Goal: Task Accomplishment & Management: Use online tool/utility

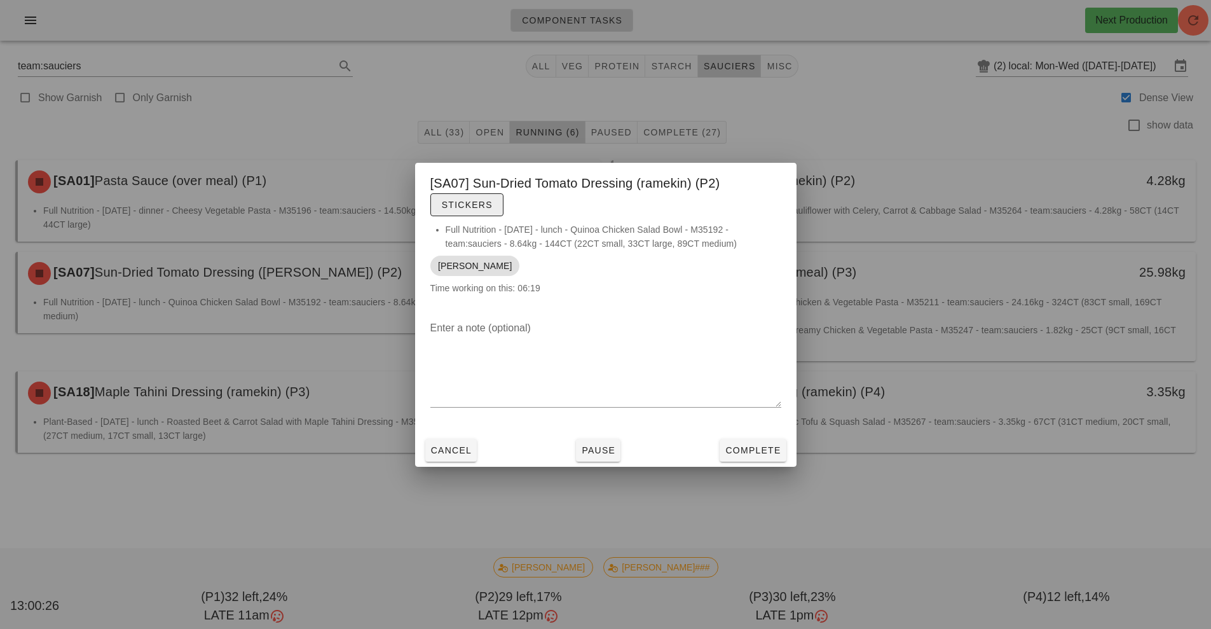
click at [455, 205] on span "Stickers" at bounding box center [466, 205] width 51 height 10
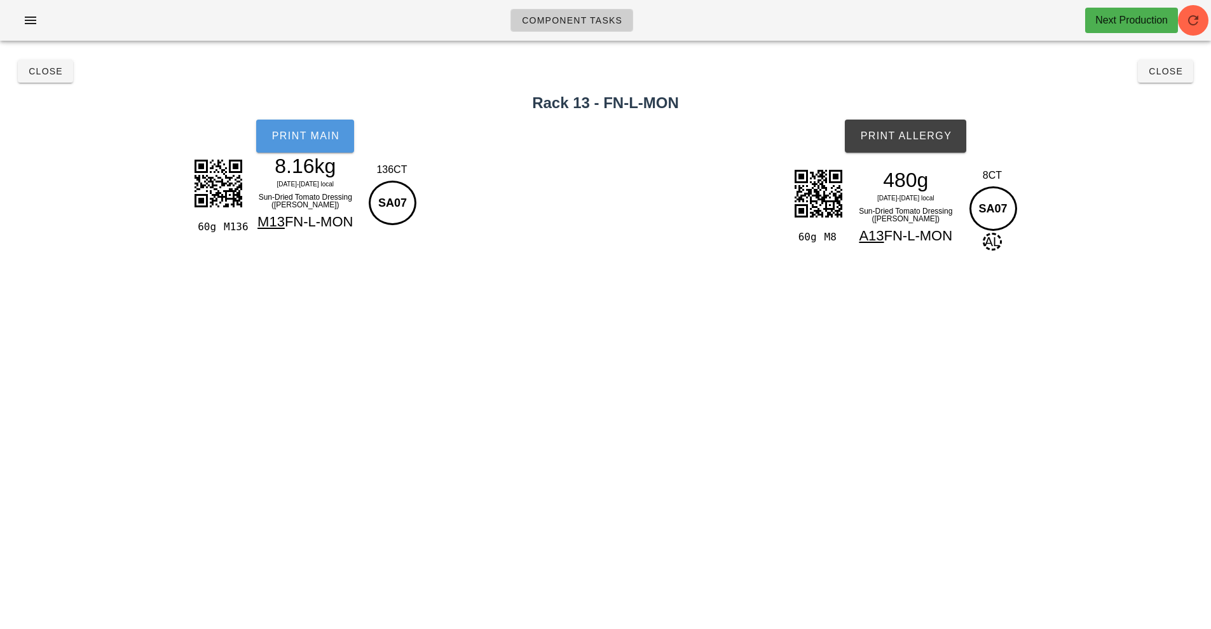
click at [282, 152] on button "Print Main" at bounding box center [305, 136] width 98 height 33
click at [940, 140] on span "Print Allergy" at bounding box center [906, 135] width 92 height 11
click at [1172, 76] on span "Close" at bounding box center [1165, 71] width 35 height 10
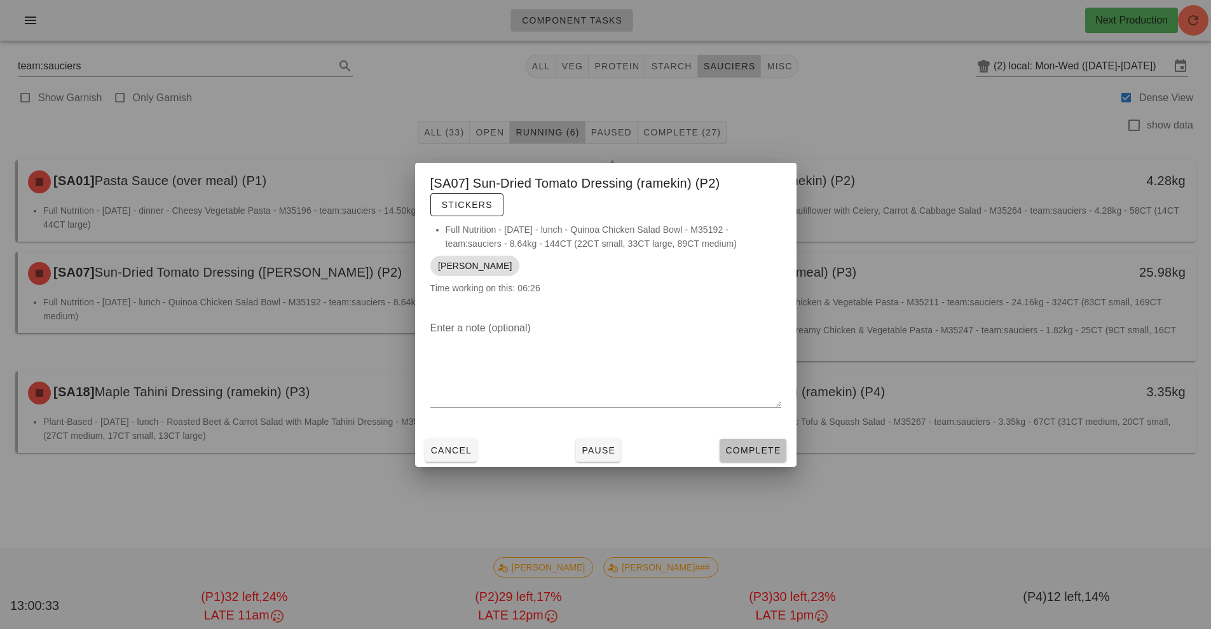
click at [772, 452] on span "Complete" at bounding box center [753, 450] width 56 height 10
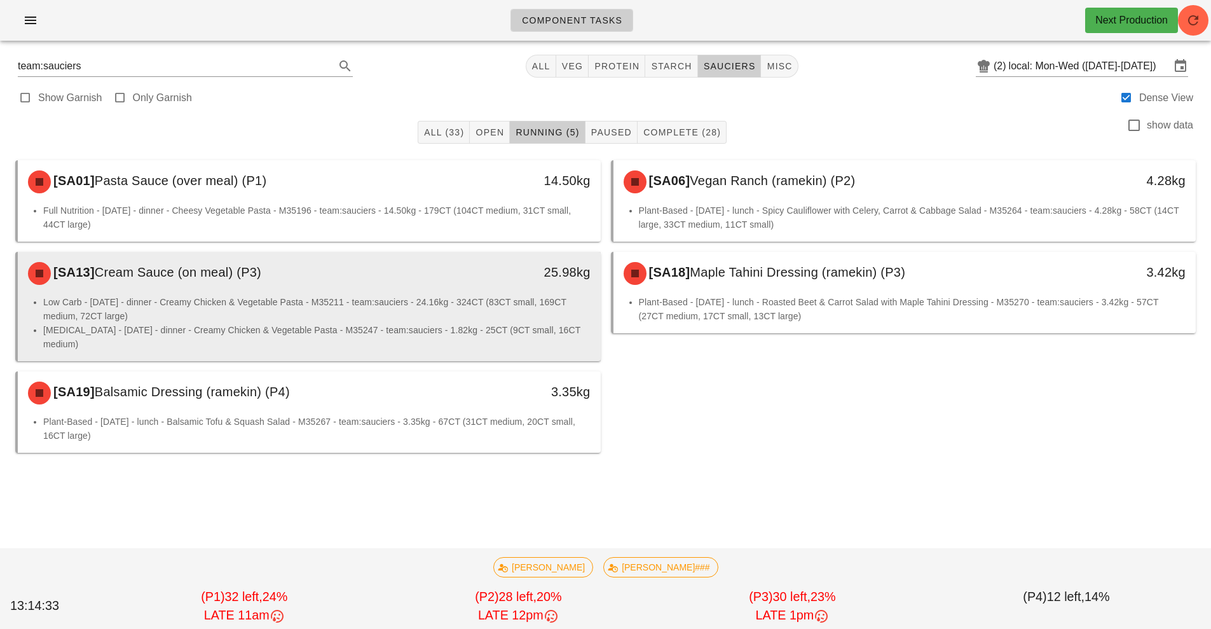
click at [413, 302] on li "Low Carb - [DATE] - dinner - Creamy Chicken & Vegetable Pasta - M35211 - team:s…" at bounding box center [316, 309] width 547 height 28
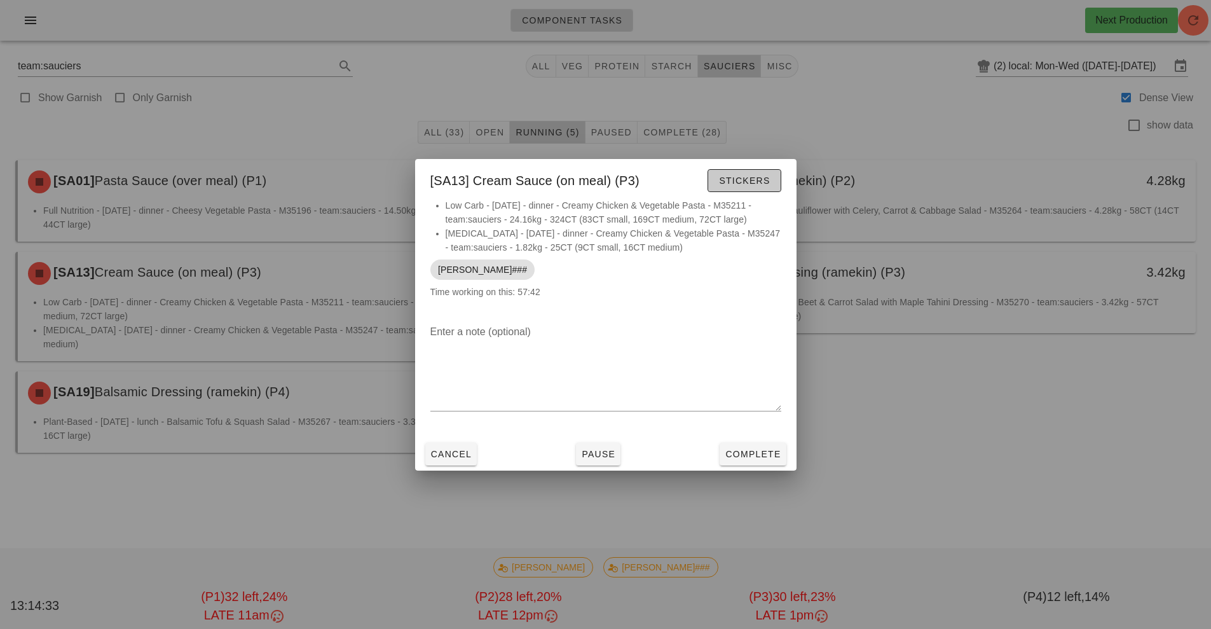
click at [743, 177] on span "Stickers" at bounding box center [743, 180] width 51 height 10
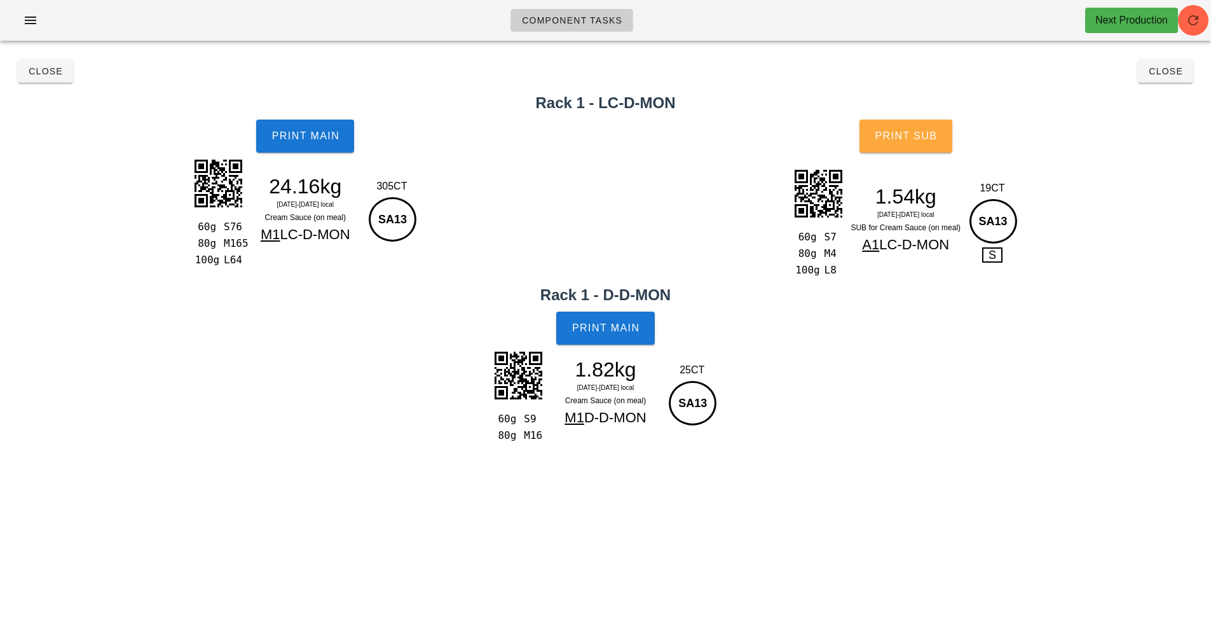
click at [910, 142] on button "Print Sub" at bounding box center [906, 136] width 93 height 33
click at [601, 331] on span "Print Main" at bounding box center [606, 327] width 69 height 11
click at [50, 72] on span "Close" at bounding box center [45, 71] width 35 height 10
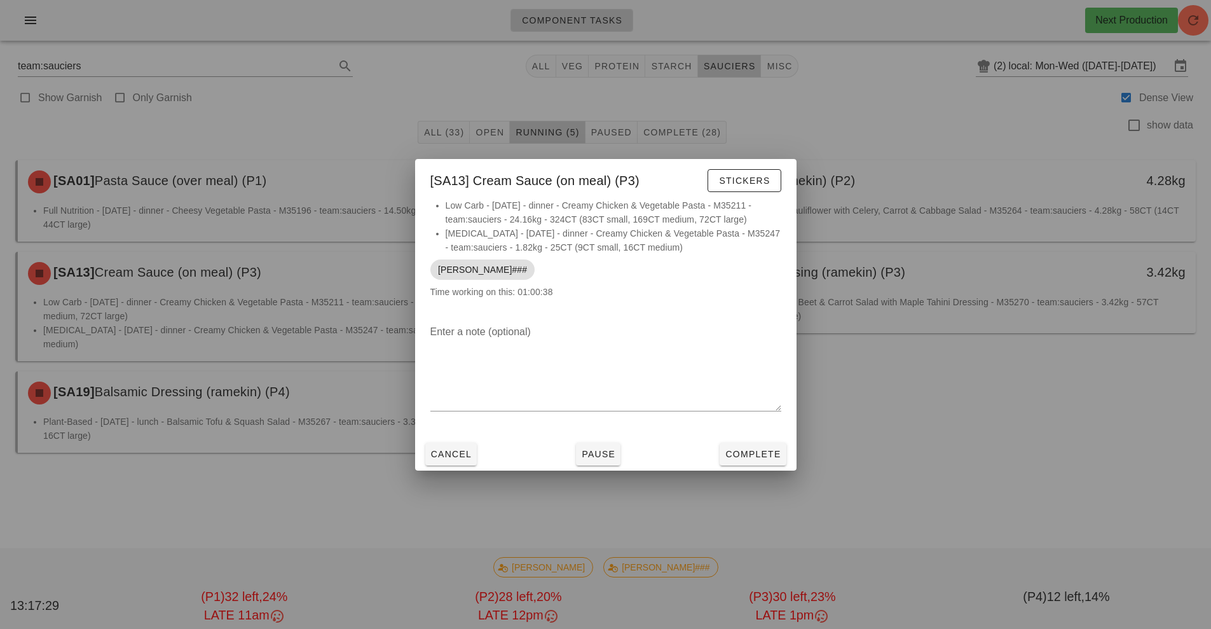
click at [1026, 422] on div at bounding box center [605, 314] width 1211 height 629
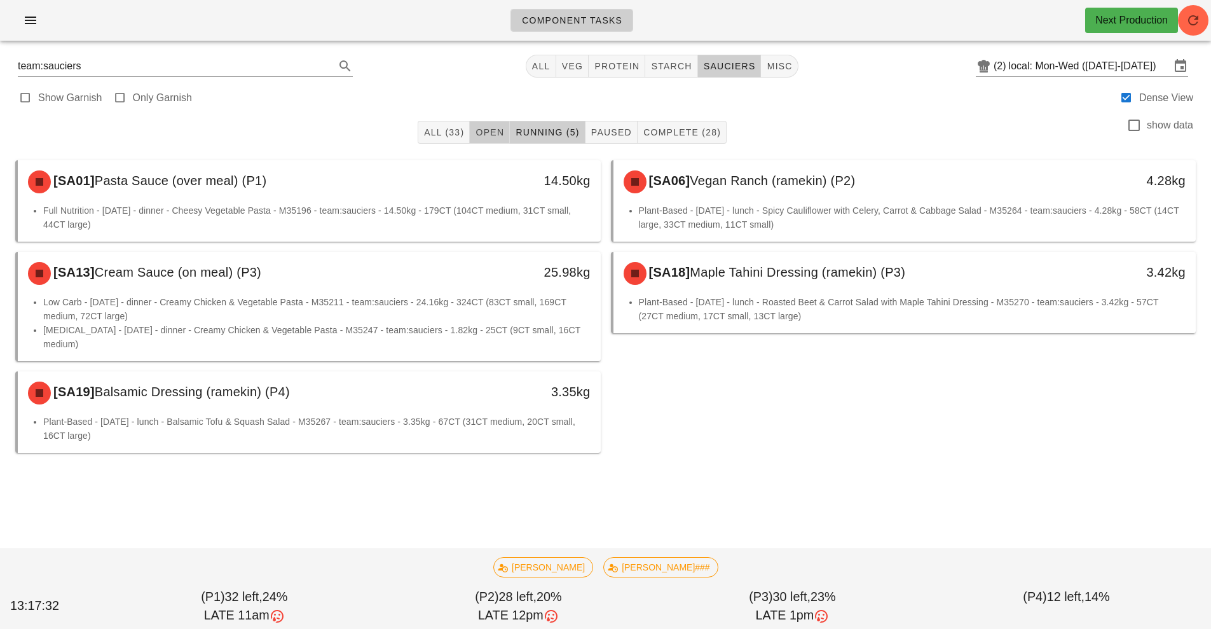
click at [472, 129] on button "Open" at bounding box center [490, 132] width 40 height 23
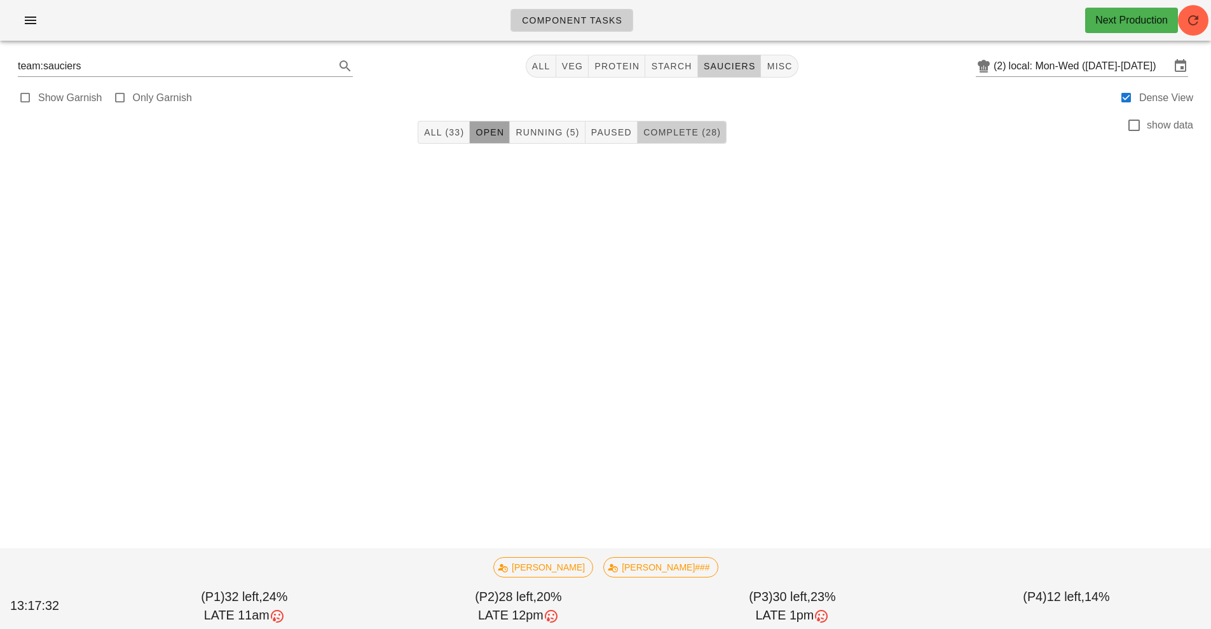
click at [685, 134] on span "Complete (28)" at bounding box center [682, 132] width 78 height 10
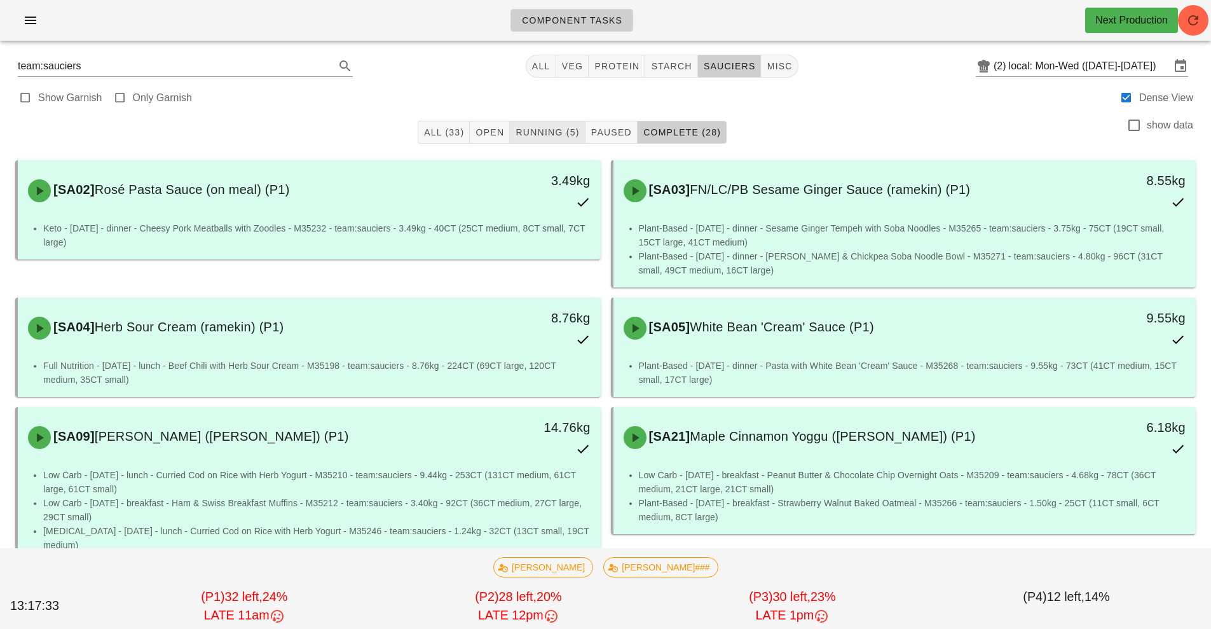
click at [556, 132] on span "Running (5)" at bounding box center [547, 132] width 64 height 10
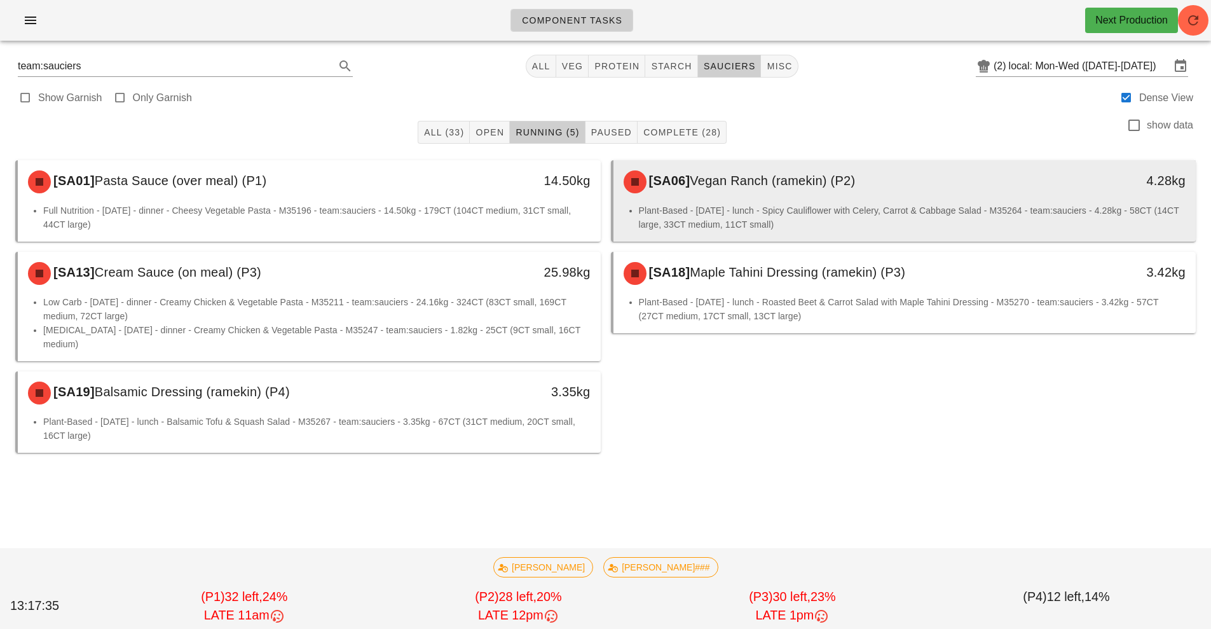
click at [835, 196] on div "[SA06] Vegan Ranch (ramekin) (P2)" at bounding box center [832, 182] width 433 height 38
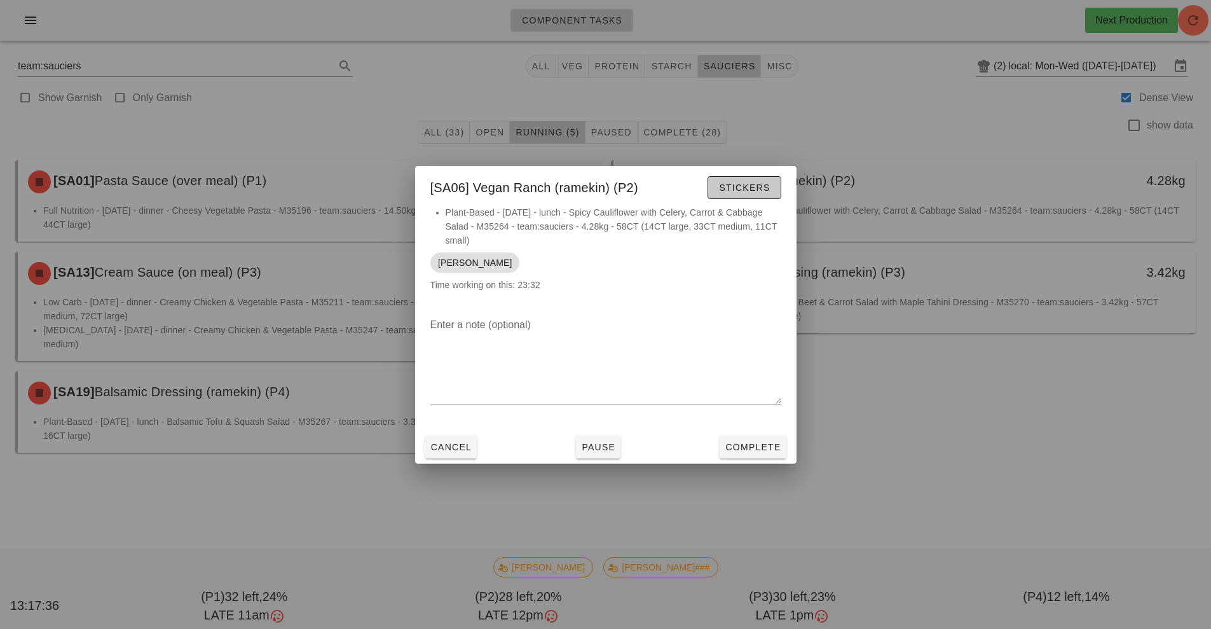
click at [776, 177] on button "Stickers" at bounding box center [744, 187] width 73 height 23
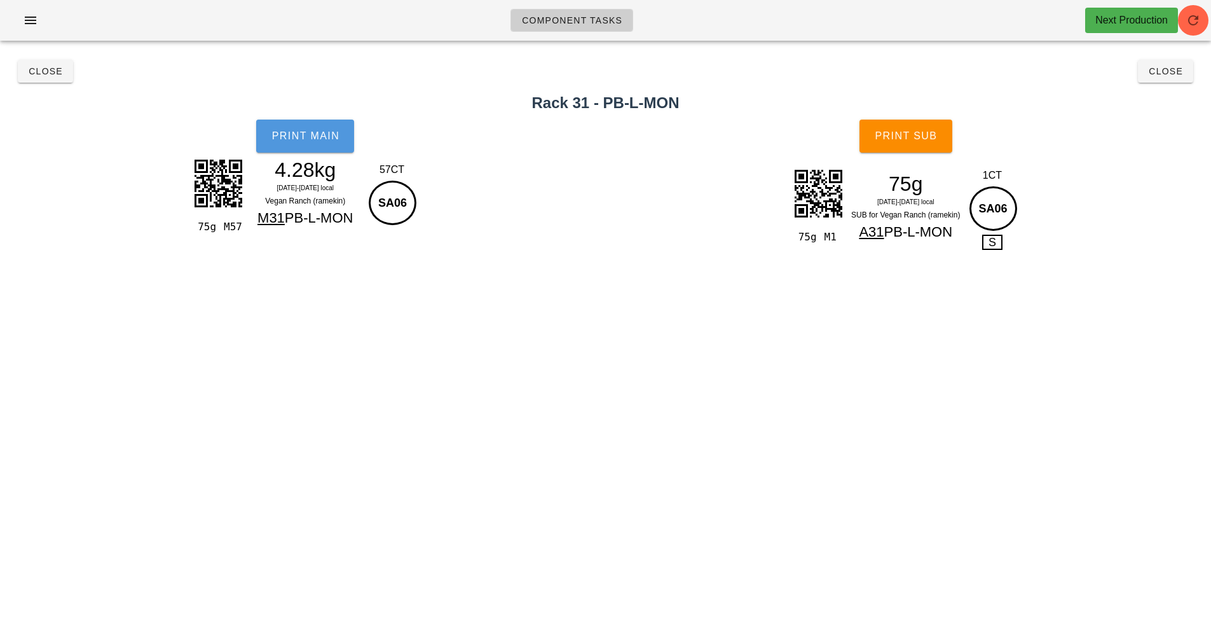
click at [320, 132] on span "Print Main" at bounding box center [305, 135] width 69 height 11
click at [907, 125] on button "Print Sub" at bounding box center [906, 136] width 93 height 33
click at [1176, 74] on span "Close" at bounding box center [1165, 71] width 35 height 10
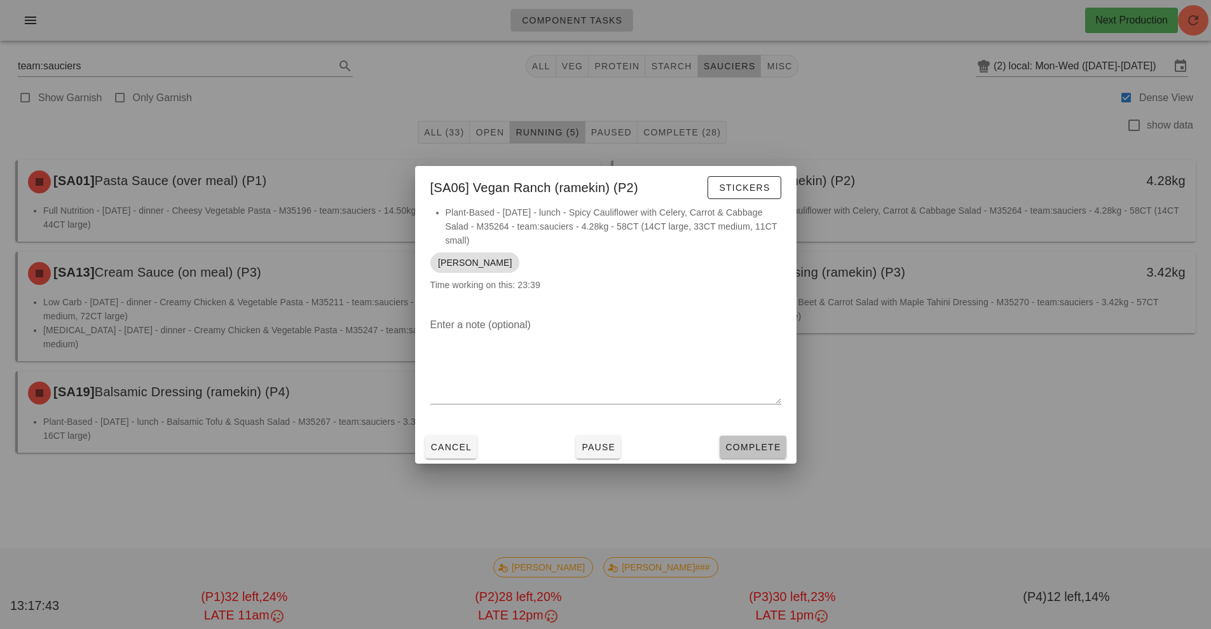
click at [767, 443] on span "Complete" at bounding box center [753, 447] width 56 height 10
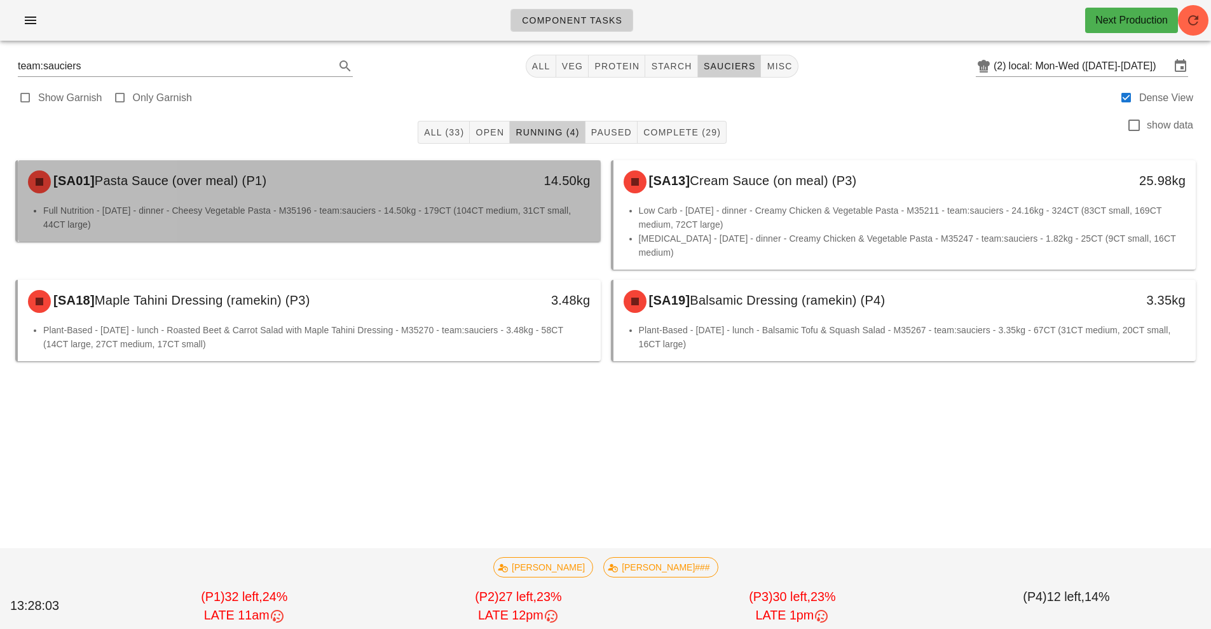
click at [486, 210] on li "Full Nutrition - [DATE] - dinner - Cheesy Vegetable Pasta - M35196 - team:sauci…" at bounding box center [316, 217] width 547 height 28
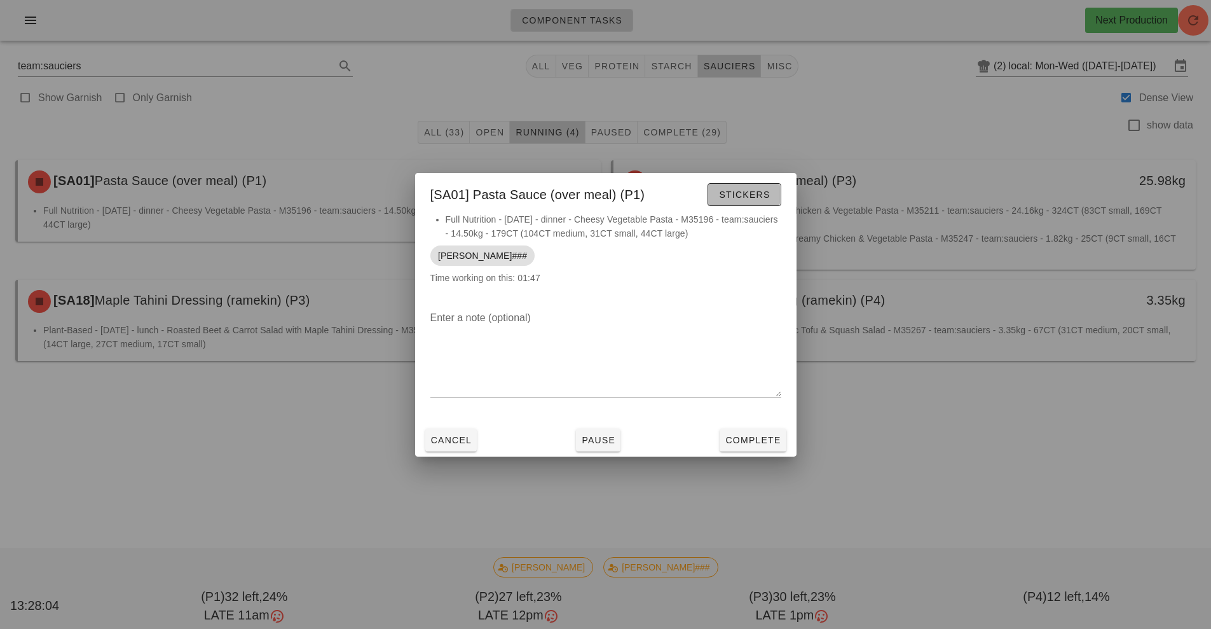
click at [746, 193] on span "Stickers" at bounding box center [743, 194] width 51 height 10
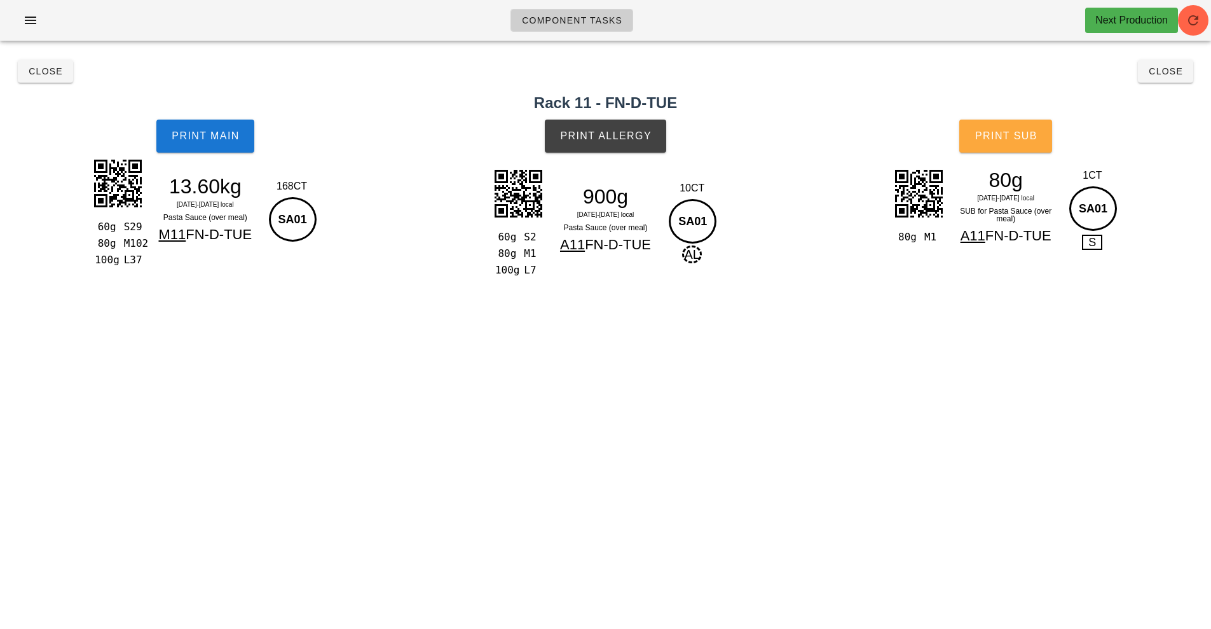
click at [1006, 142] on button "Print Sub" at bounding box center [1005, 136] width 93 height 33
click at [22, 78] on button "Close" at bounding box center [45, 71] width 55 height 23
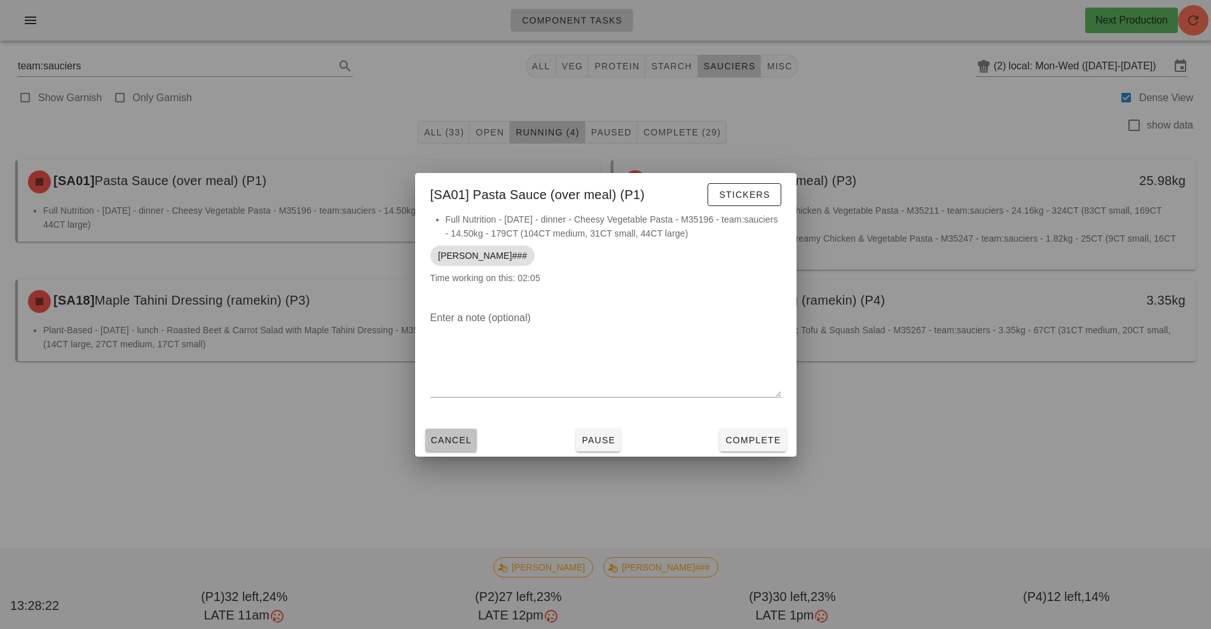
click at [439, 435] on span "Cancel" at bounding box center [451, 440] width 42 height 10
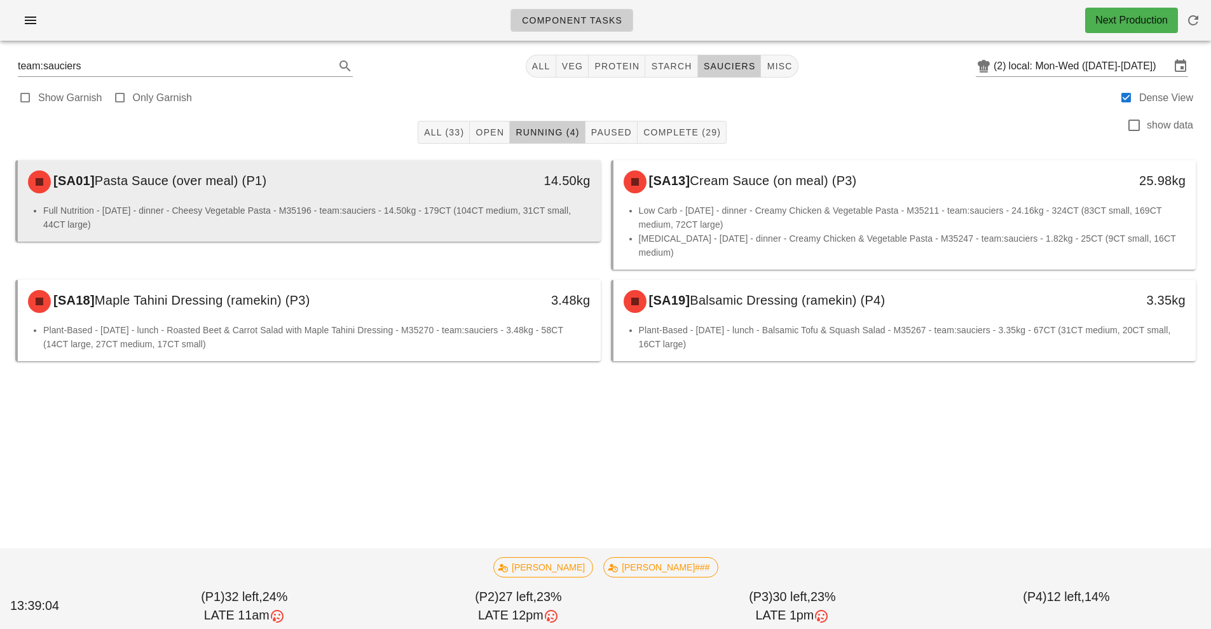
click at [426, 197] on div "[SA01] Pasta Sauce (over meal) (P1)" at bounding box center [236, 182] width 433 height 38
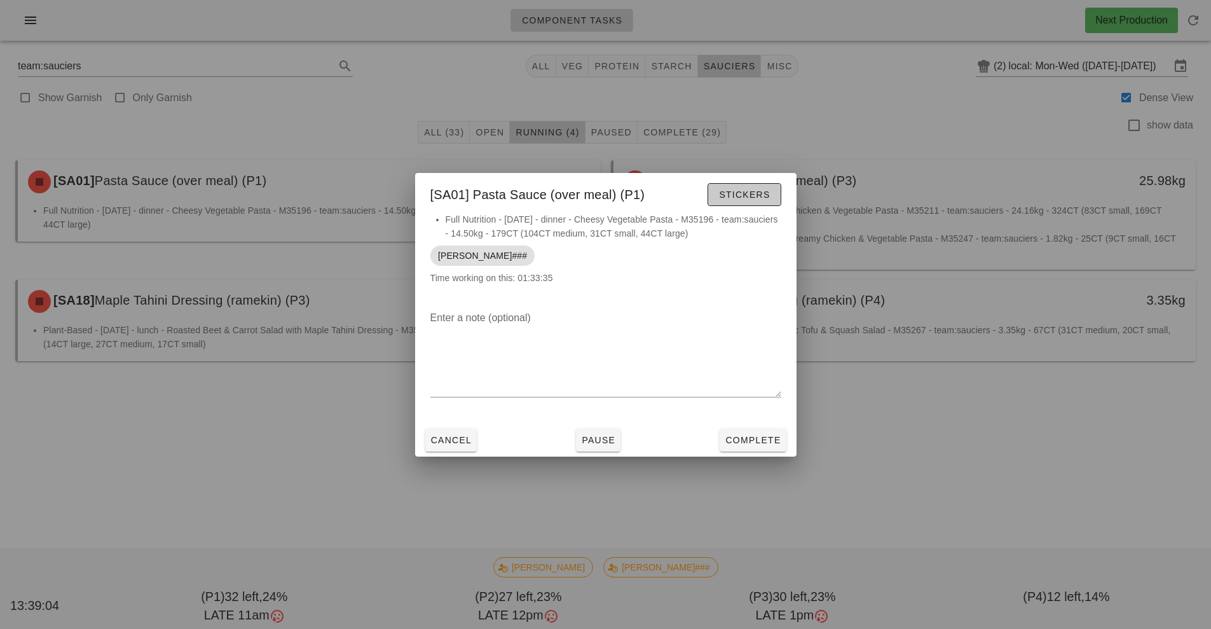
click at [753, 195] on span "Stickers" at bounding box center [743, 194] width 51 height 10
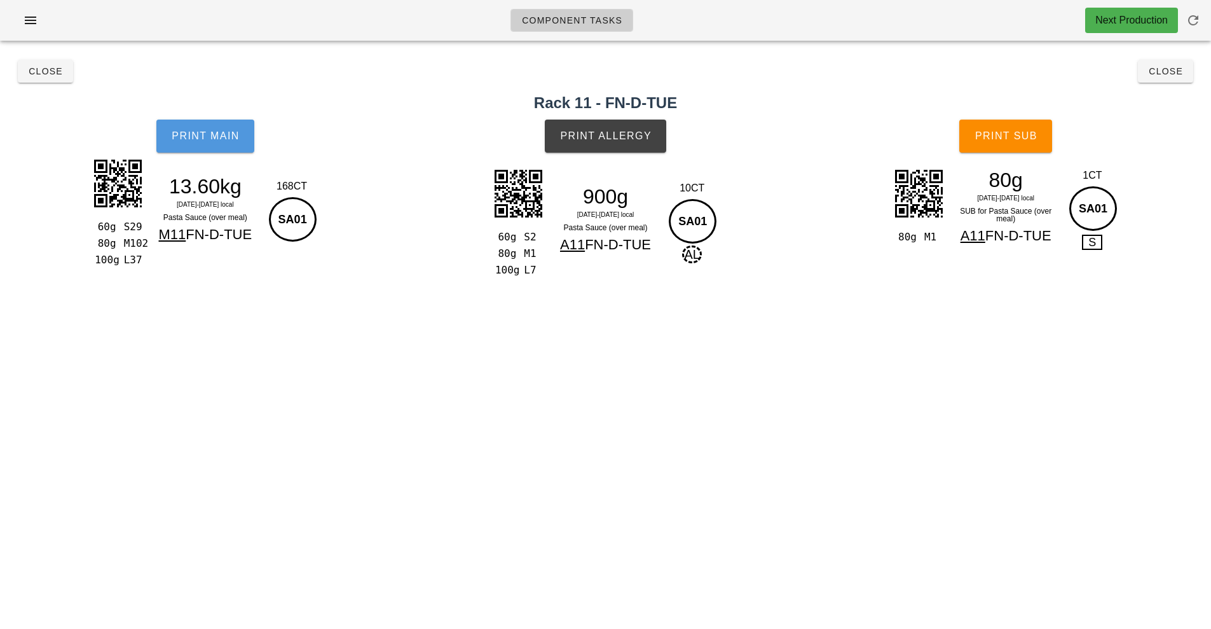
click at [209, 132] on span "Print Main" at bounding box center [205, 135] width 69 height 11
click at [204, 142] on button "Print Main" at bounding box center [205, 136] width 98 height 33
click at [617, 134] on span "Print Allergy" at bounding box center [605, 135] width 92 height 11
click at [47, 71] on span "Close" at bounding box center [45, 71] width 35 height 10
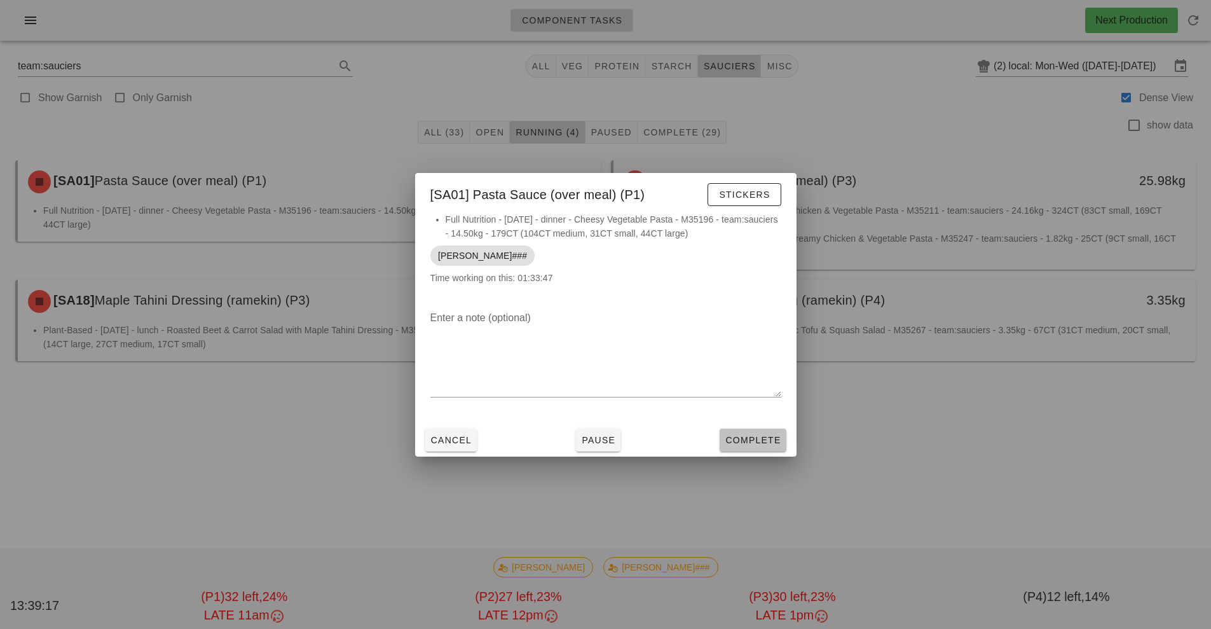
click at [746, 435] on span "Complete" at bounding box center [753, 440] width 56 height 10
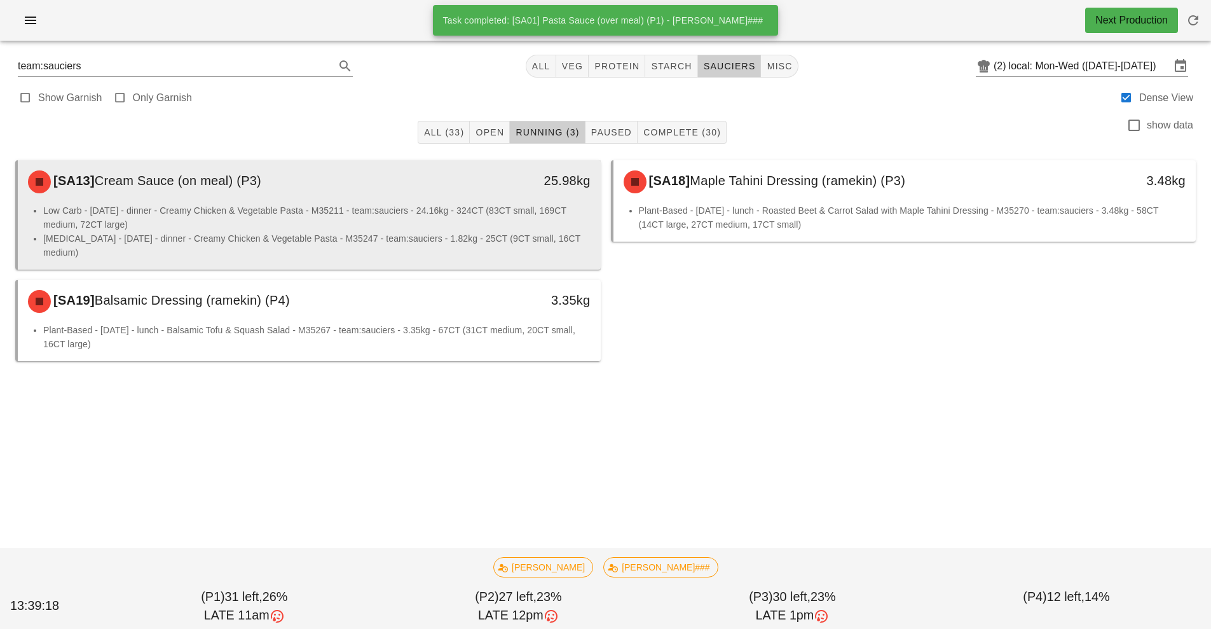
click at [441, 200] on div "[SA13] Cream Sauce (on meal) (P3)" at bounding box center [236, 182] width 433 height 38
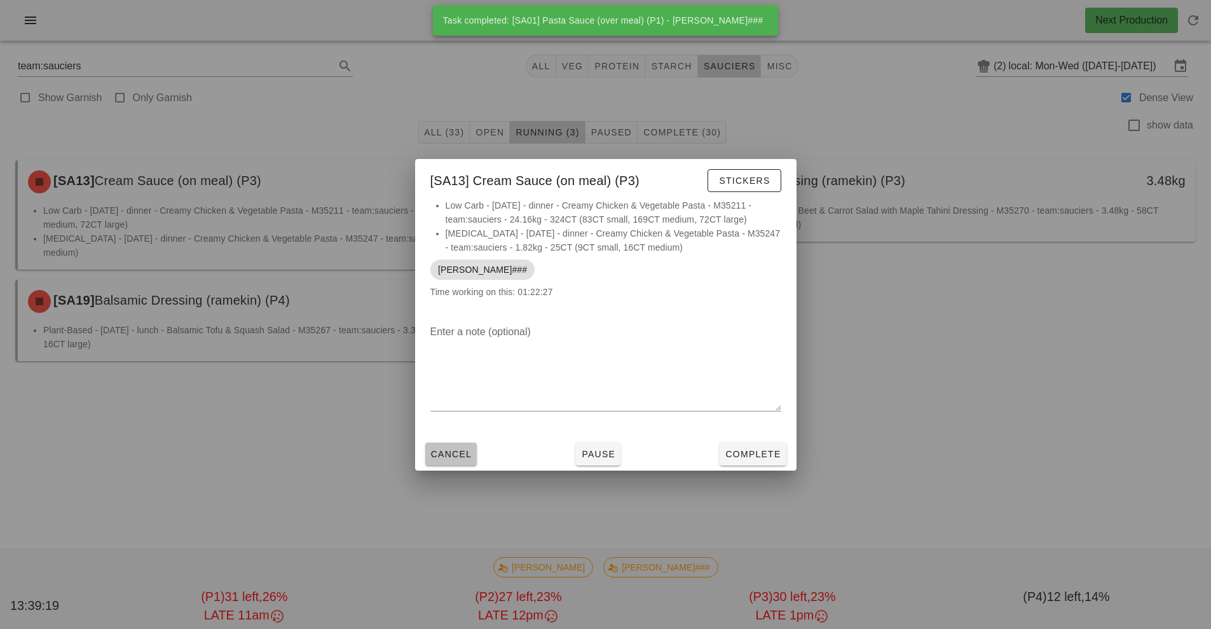
click at [453, 458] on span "Cancel" at bounding box center [451, 454] width 42 height 10
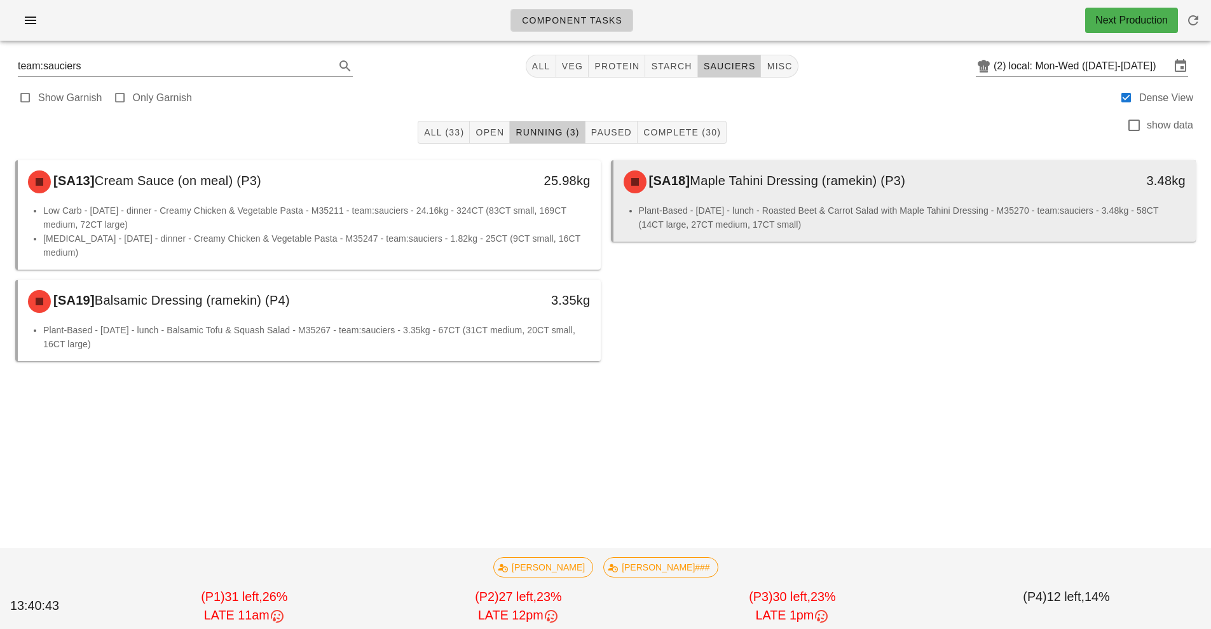
click at [949, 210] on li "Plant-Based - [DATE] - lunch - Roasted Beet & Carrot Salad with Maple Tahini Dr…" at bounding box center [912, 217] width 547 height 28
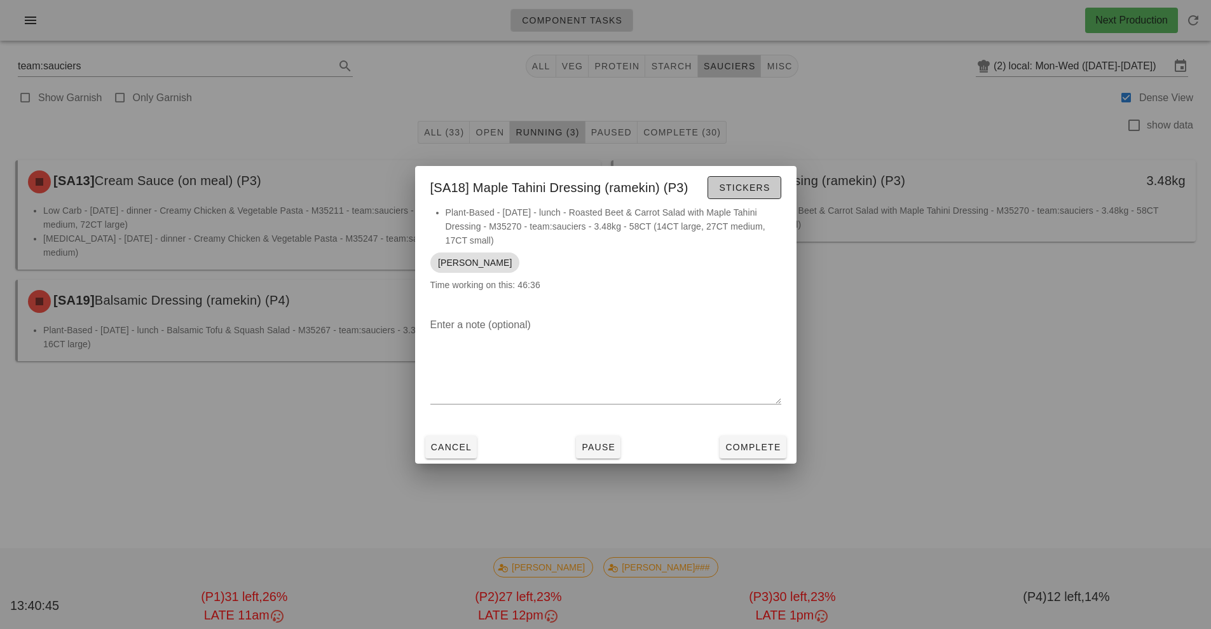
click at [740, 177] on button "Stickers" at bounding box center [744, 187] width 73 height 23
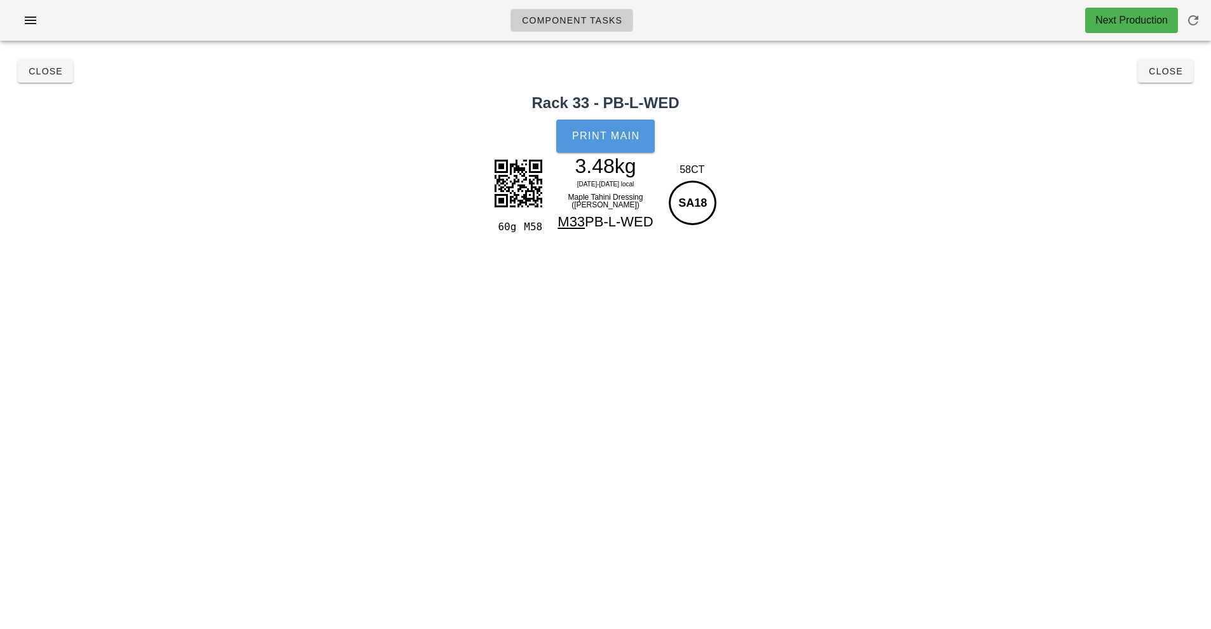
click at [621, 139] on span "Print Main" at bounding box center [606, 135] width 69 height 11
click at [1157, 62] on button "Close" at bounding box center [1165, 71] width 55 height 23
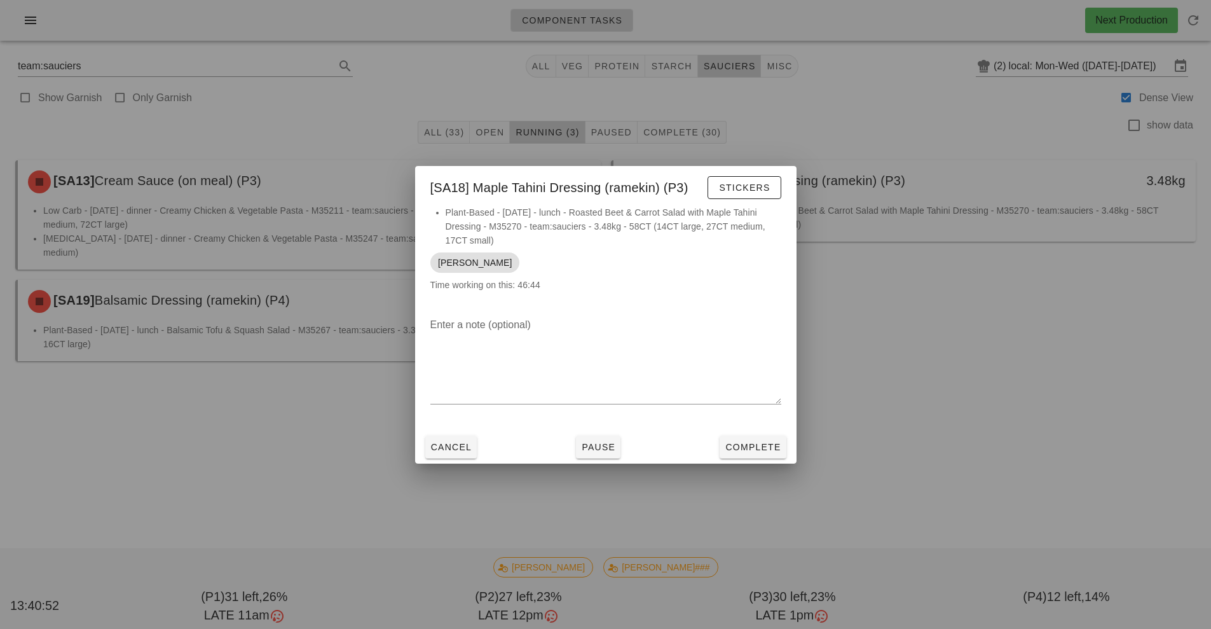
click at [734, 497] on div at bounding box center [605, 314] width 1211 height 629
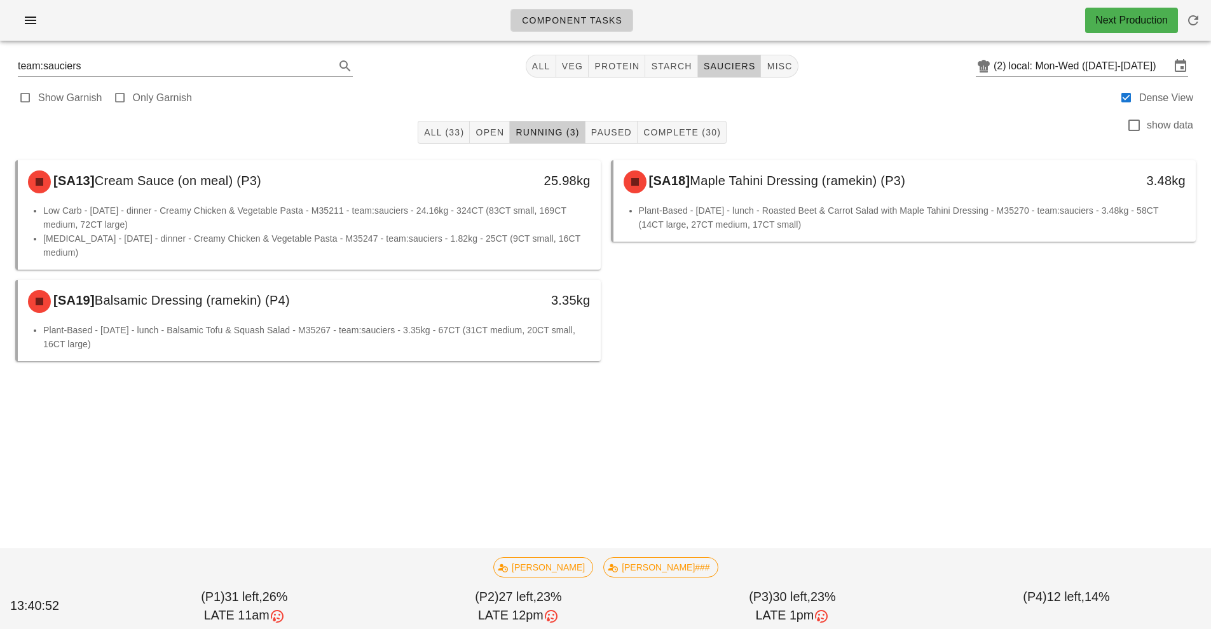
click at [749, 464] on div "Component Tasks Next Production team:sauciers All veg protein starch sauciers m…" at bounding box center [605, 314] width 1211 height 629
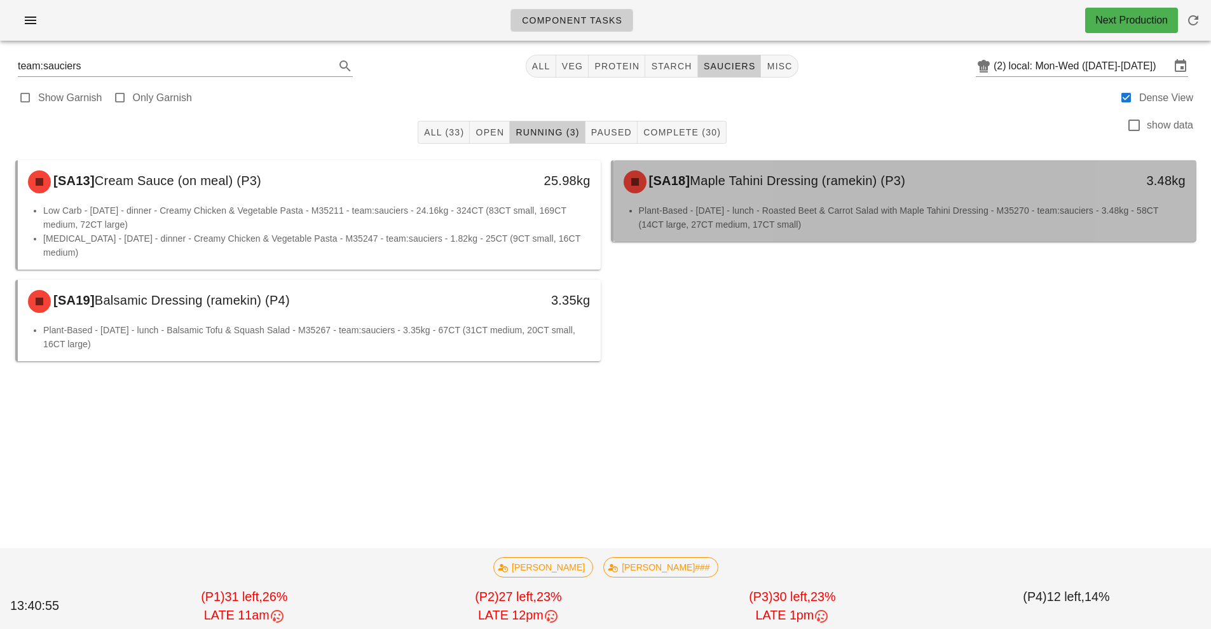
click at [786, 196] on div "[SA18] Maple Tahini Dressing (ramekin) (P3)" at bounding box center [832, 182] width 433 height 38
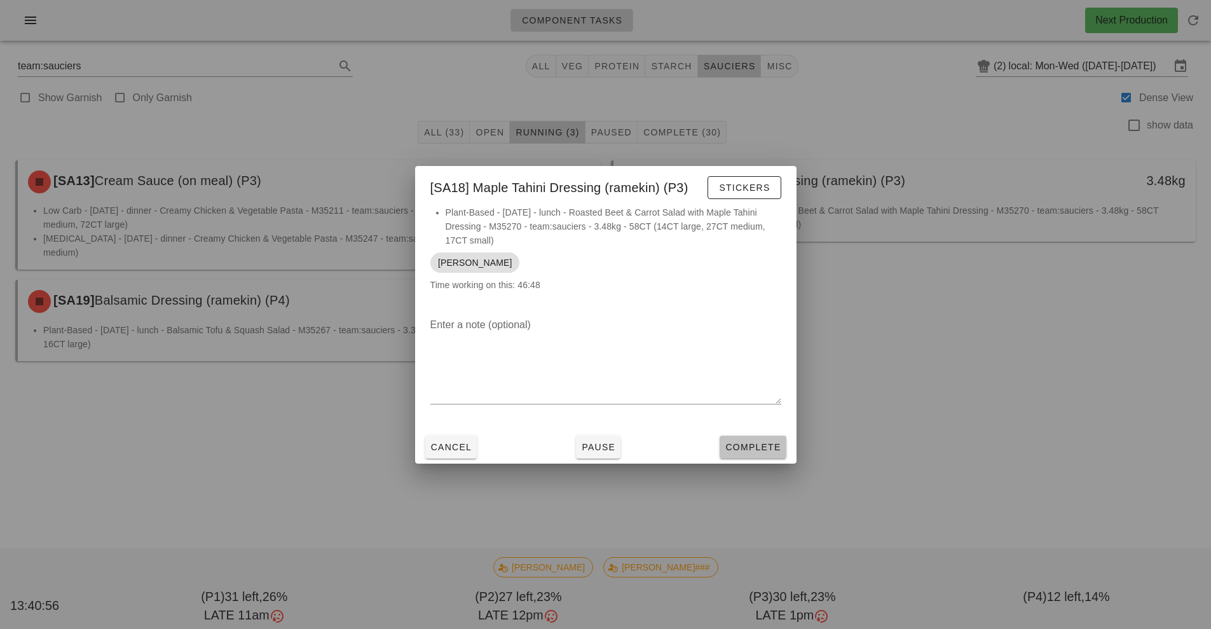
click at [762, 448] on span "Complete" at bounding box center [753, 447] width 56 height 10
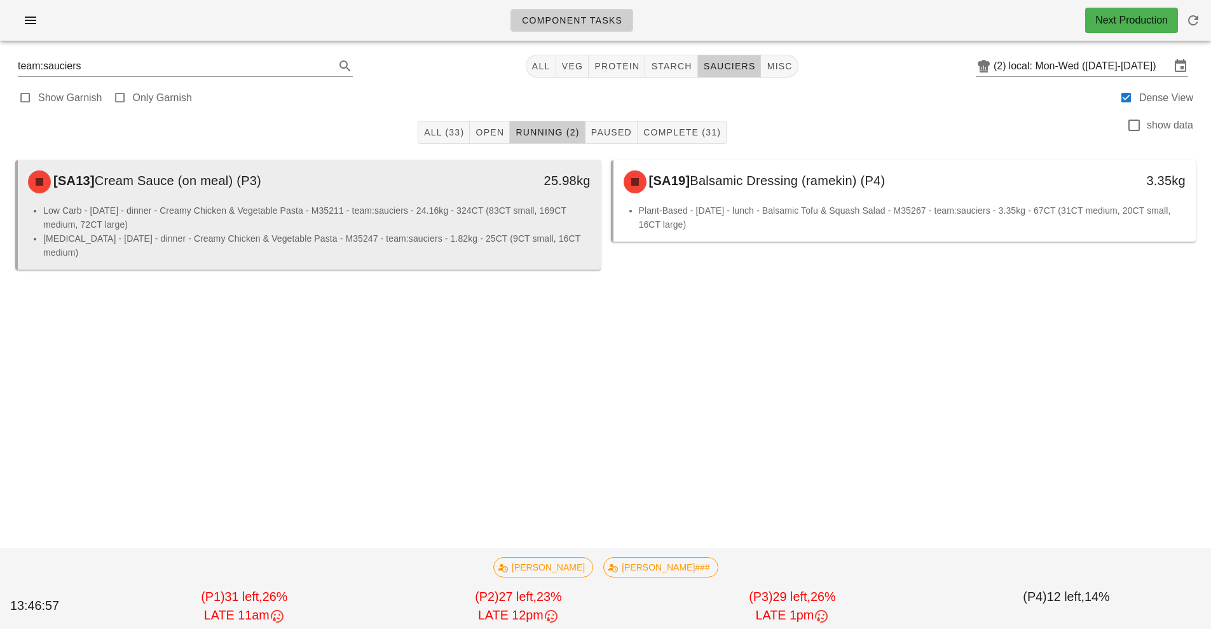
click at [454, 212] on li "Low Carb - [DATE] - dinner - Creamy Chicken & Vegetable Pasta - M35211 - team:s…" at bounding box center [316, 217] width 547 height 28
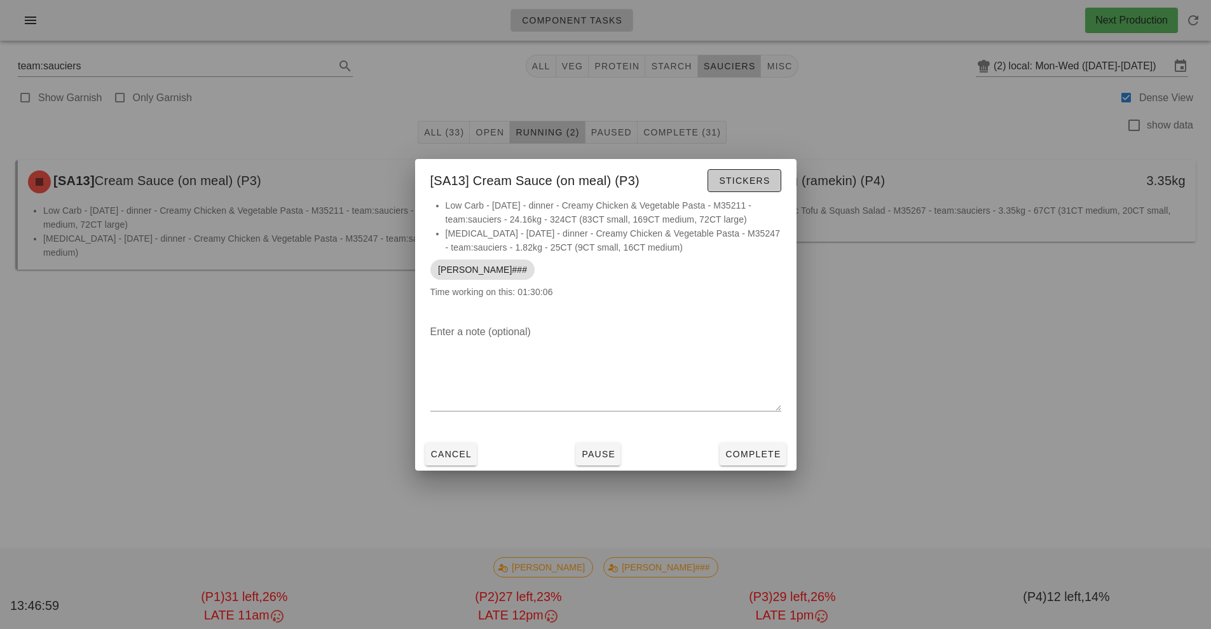
click at [736, 181] on span "Stickers" at bounding box center [743, 180] width 51 height 10
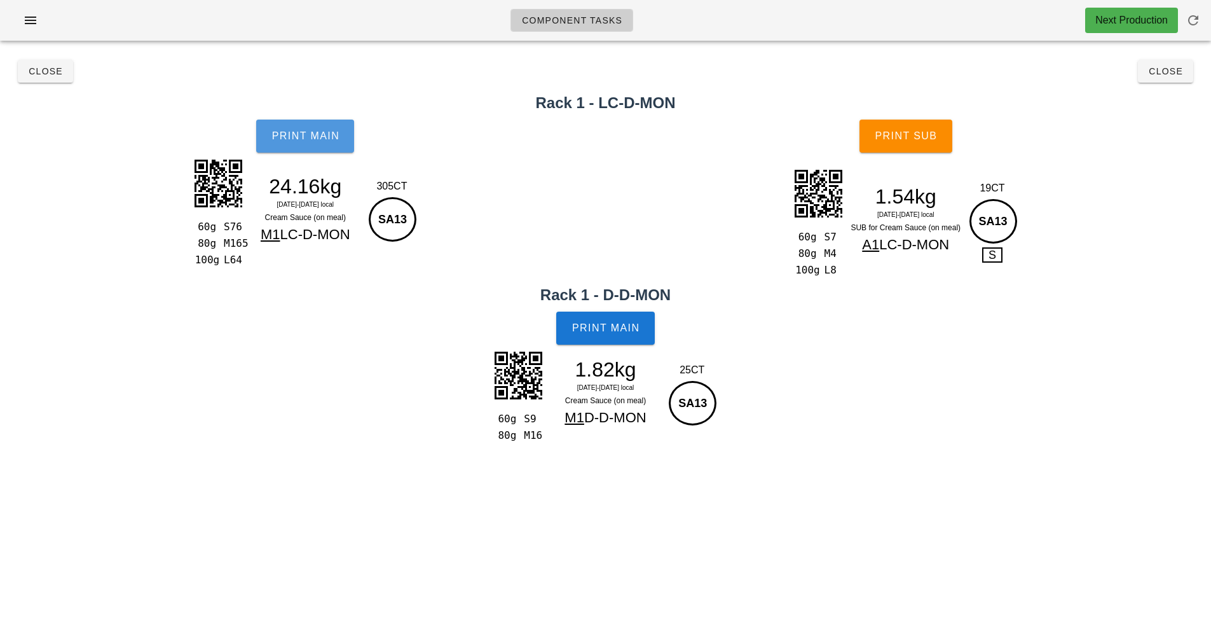
click at [312, 142] on button "Print Main" at bounding box center [305, 136] width 98 height 33
click at [43, 71] on span "Close" at bounding box center [45, 71] width 35 height 10
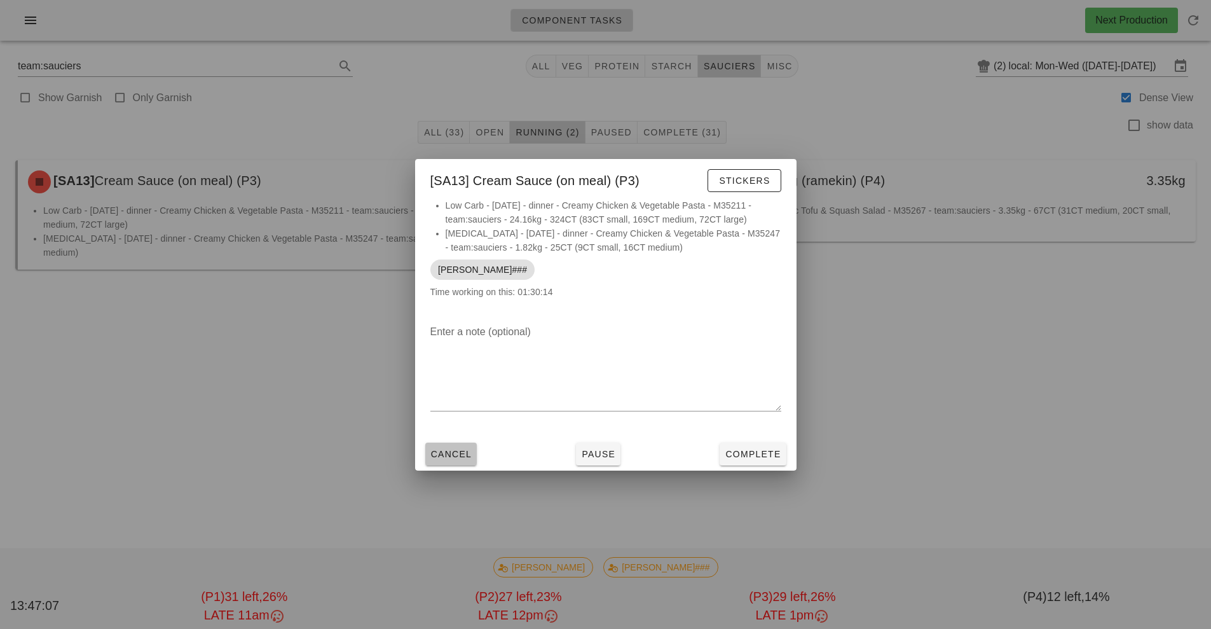
click at [440, 445] on button "Cancel" at bounding box center [451, 454] width 52 height 23
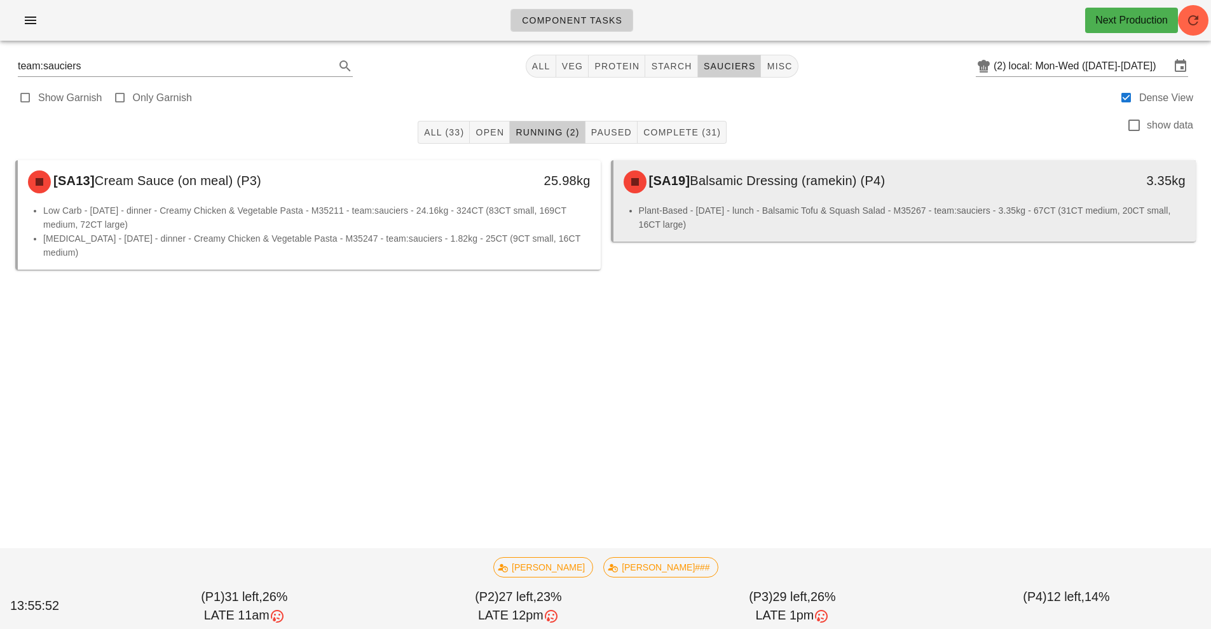
click at [815, 201] on div "[SA19] Balsamic Dressing (ramekin) (P4) 3.35kg" at bounding box center [905, 181] width 583 height 43
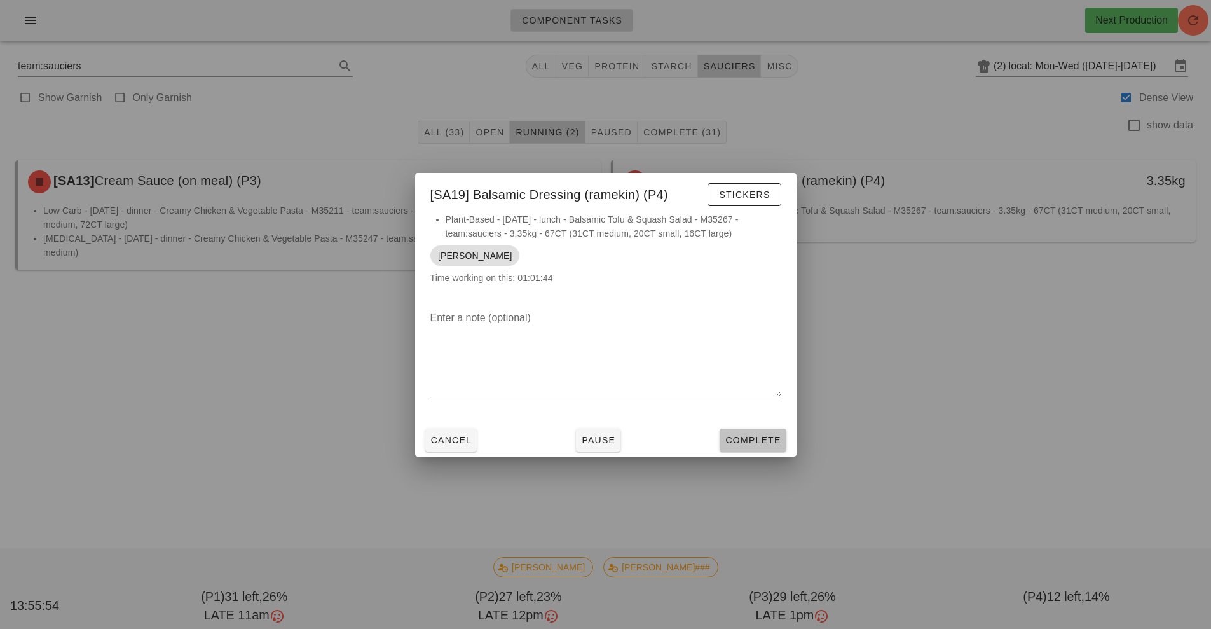
click at [767, 443] on span "Complete" at bounding box center [753, 440] width 56 height 10
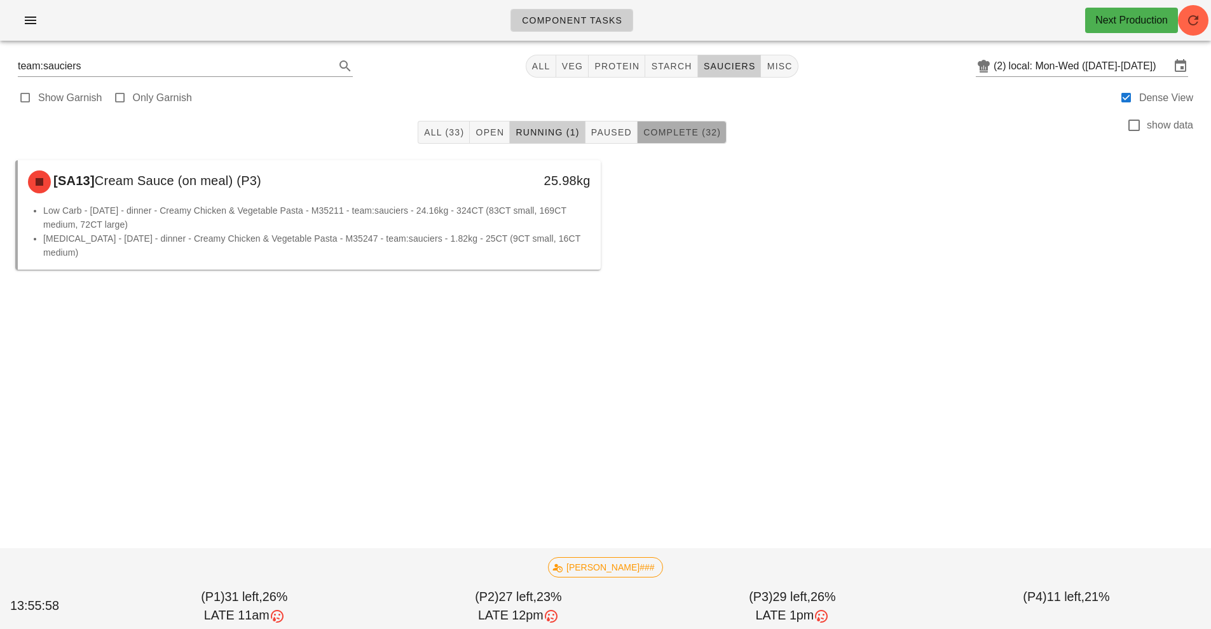
click at [687, 131] on span "Complete (32)" at bounding box center [682, 132] width 78 height 10
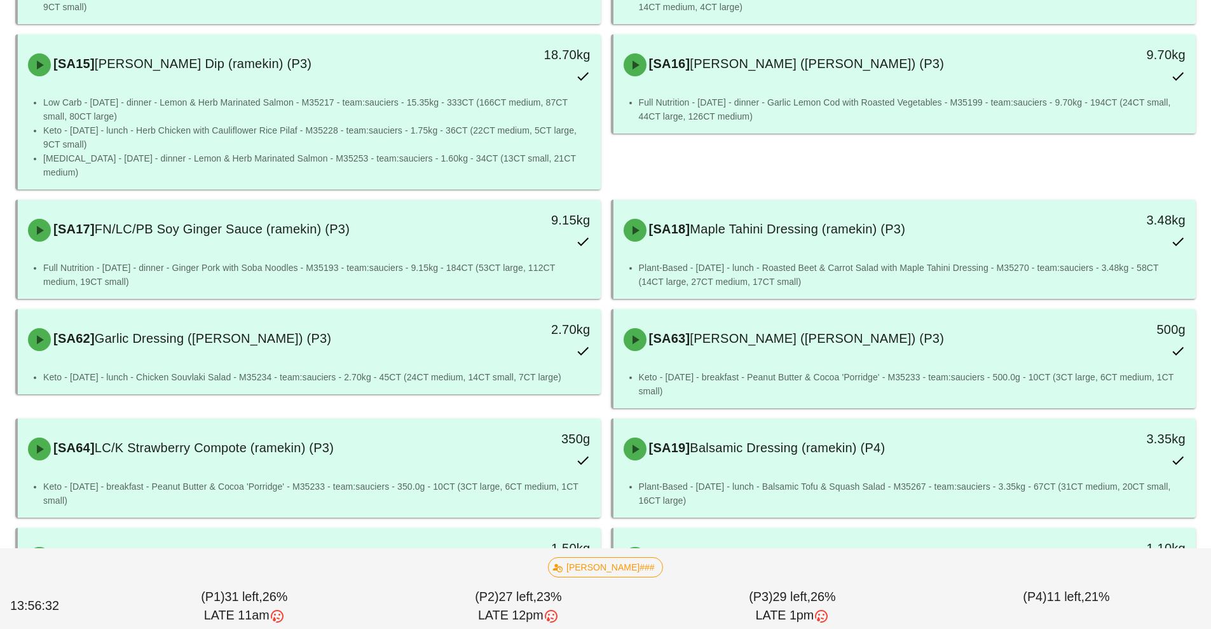
scroll to position [1531, 0]
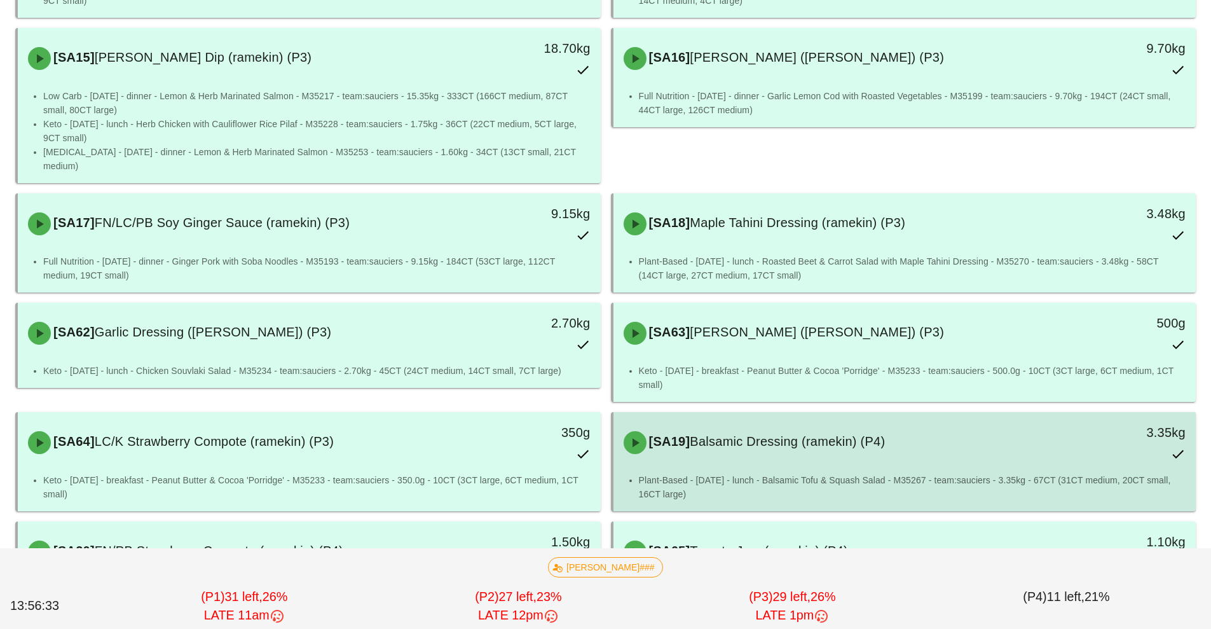
click at [1069, 422] on div "3.35kg" at bounding box center [1121, 432] width 129 height 20
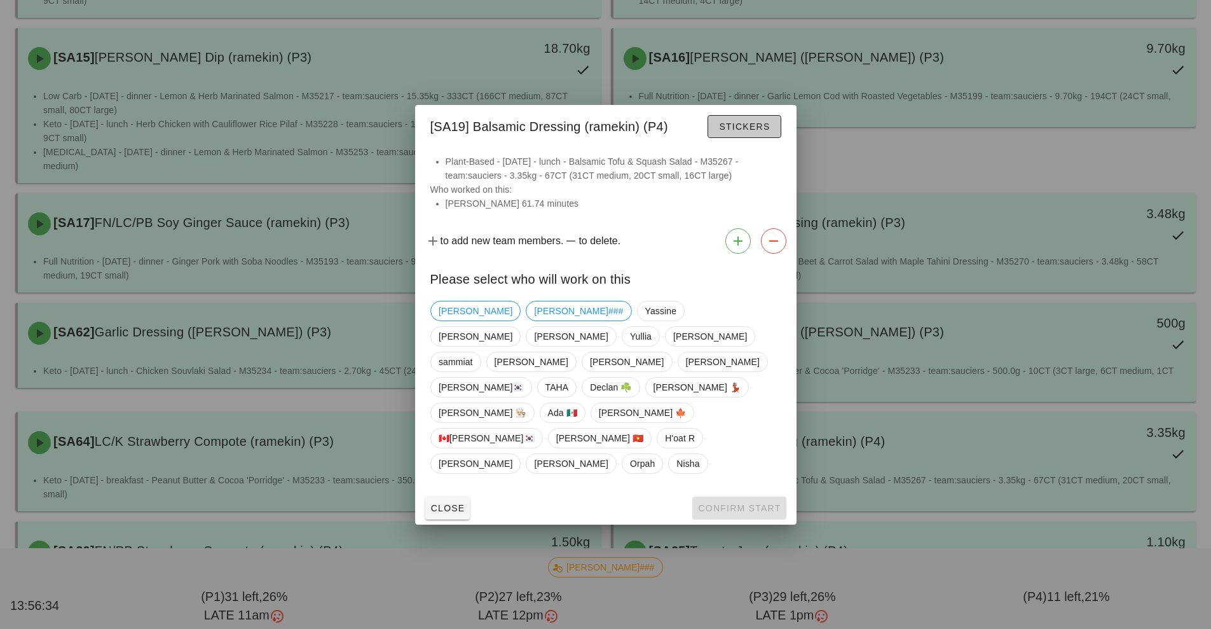
click at [745, 138] on button "Stickers" at bounding box center [744, 126] width 73 height 23
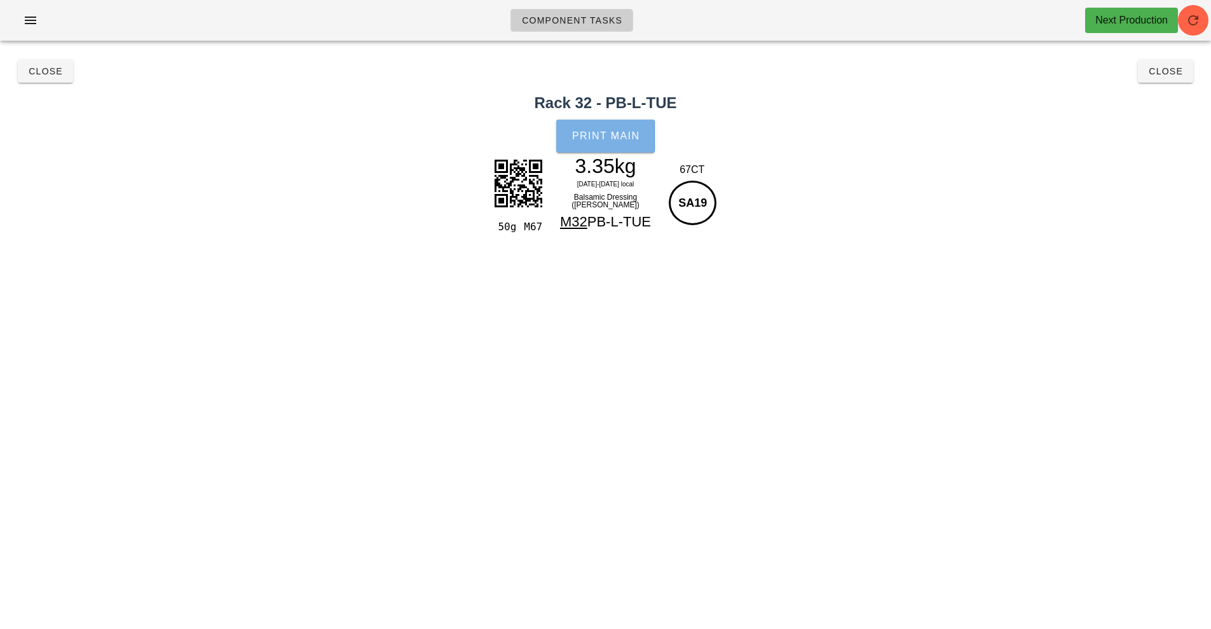
click at [596, 138] on span "Print Main" at bounding box center [606, 135] width 69 height 11
click at [1176, 70] on span "Close" at bounding box center [1165, 71] width 35 height 10
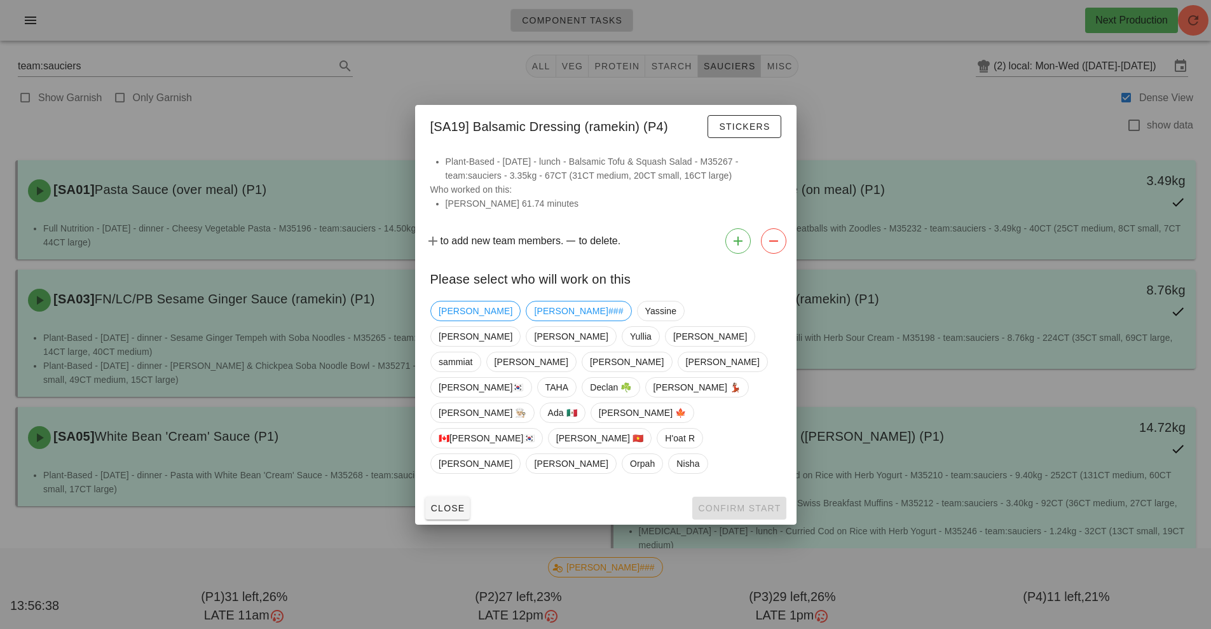
click at [769, 491] on div "Close Confirm Start" at bounding box center [605, 507] width 381 height 33
click at [976, 235] on div at bounding box center [605, 314] width 1211 height 629
